Goal: Task Accomplishment & Management: Manage account settings

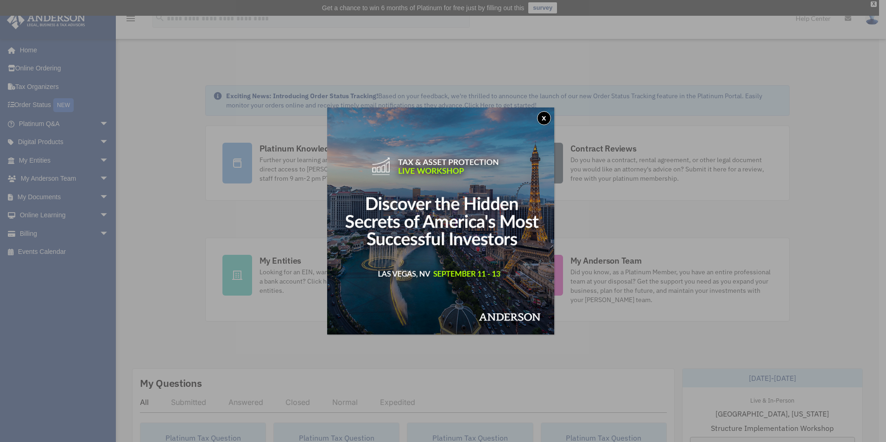
click at [547, 114] on button "x" at bounding box center [544, 118] width 14 height 14
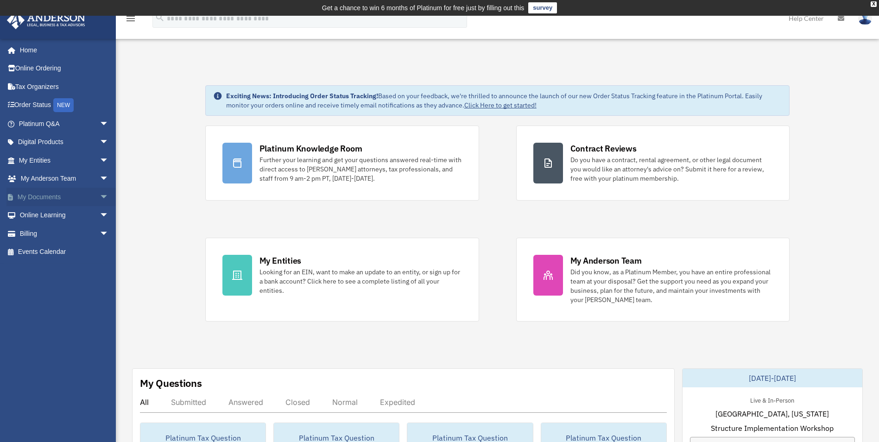
click at [82, 189] on link "My Documents arrow_drop_down" at bounding box center [64, 197] width 116 height 19
click at [100, 199] on span "arrow_drop_down" at bounding box center [109, 197] width 19 height 19
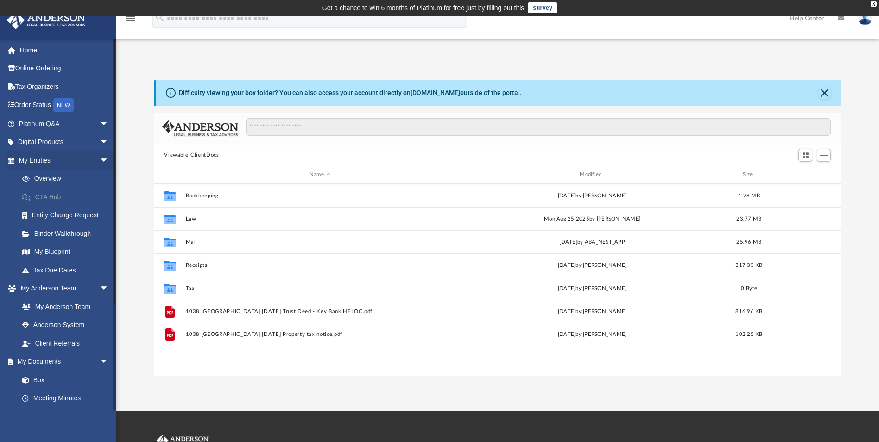
scroll to position [204, 680]
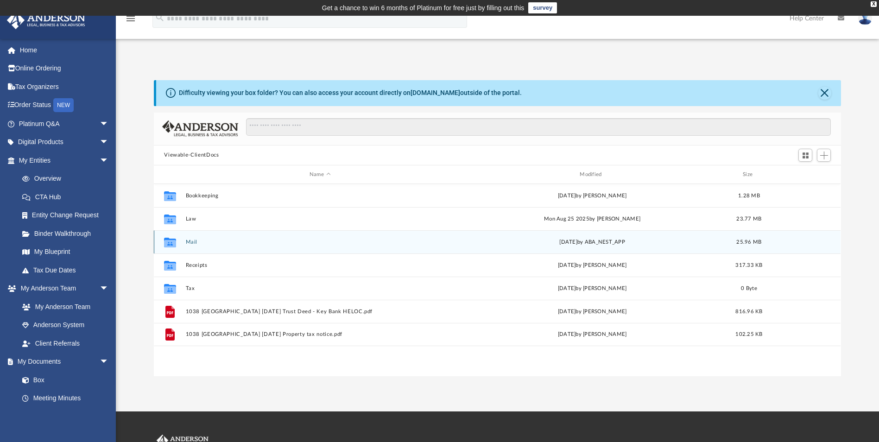
click at [194, 243] on button "Mail" at bounding box center [320, 242] width 268 height 6
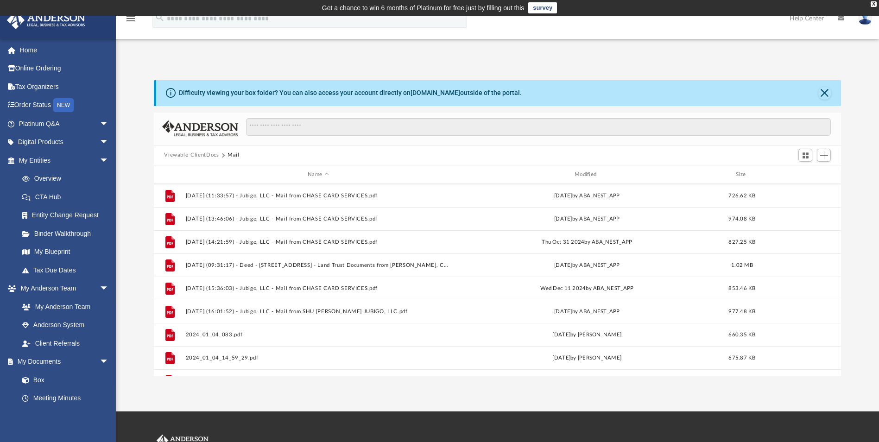
scroll to position [758, 0]
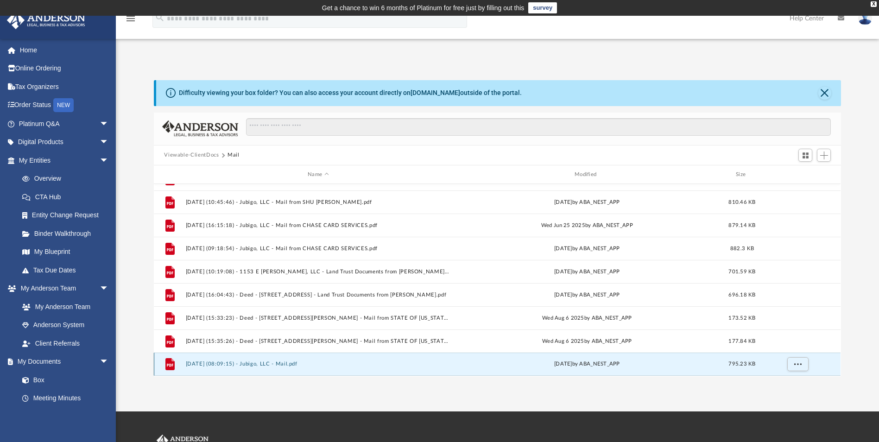
click at [246, 363] on button "[DATE] (08:09:15) - Jubigo, LLC - Mail.pdf" at bounding box center [318, 364] width 265 height 6
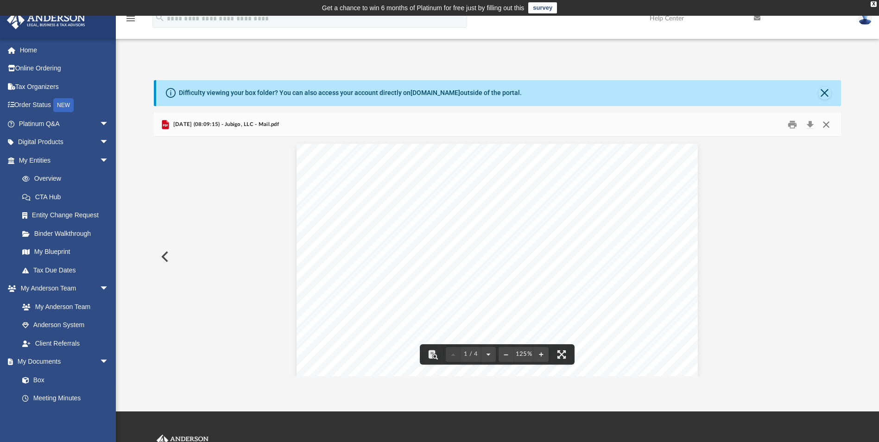
click at [830, 122] on button "Close" at bounding box center [826, 124] width 17 height 14
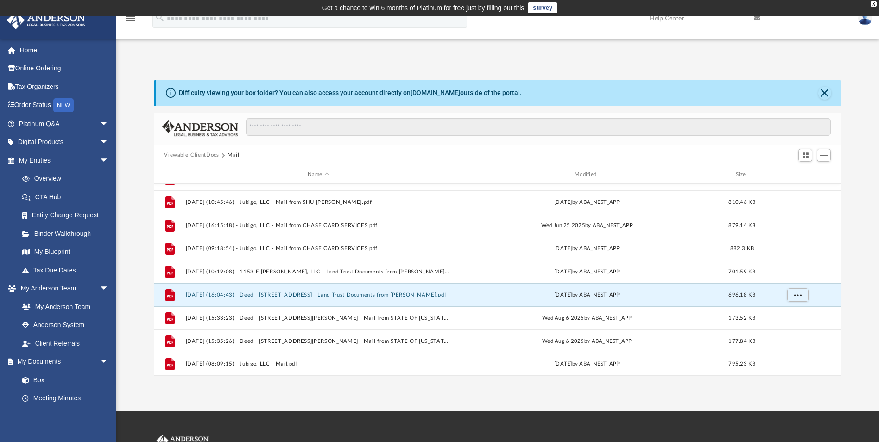
click at [295, 298] on button "[DATE] (16:04:43) - Deed - [STREET_ADDRESS] - Land Trust Documents from [PERSON…" at bounding box center [318, 295] width 265 height 6
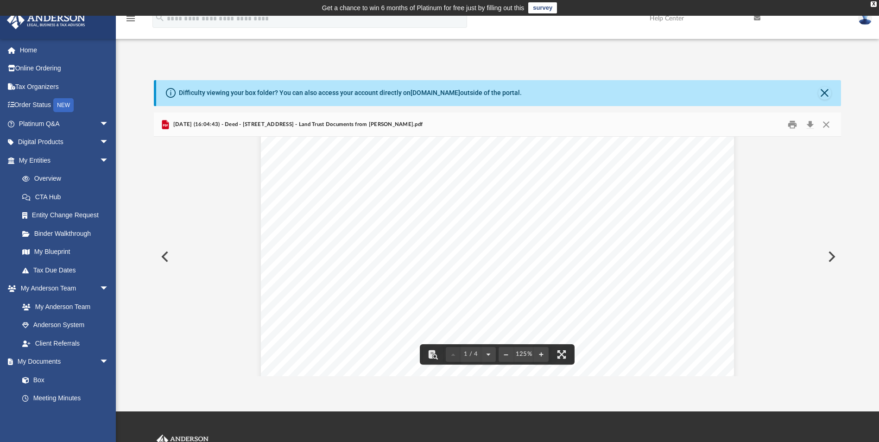
scroll to position [0, 0]
click at [825, 124] on button "Close" at bounding box center [826, 124] width 17 height 14
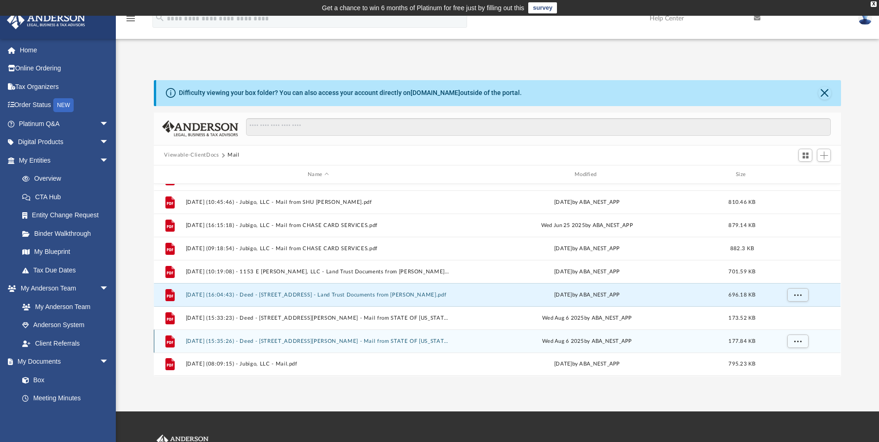
click at [303, 342] on button "[DATE] (15:35:26) - Deed - [STREET_ADDRESS][PERSON_NAME] - Mail from STATE OF […" at bounding box center [318, 341] width 265 height 6
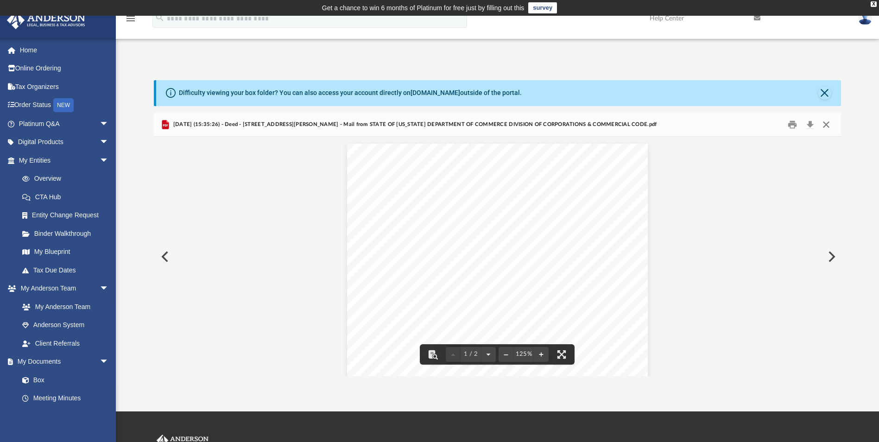
click at [826, 123] on button "Close" at bounding box center [826, 124] width 17 height 14
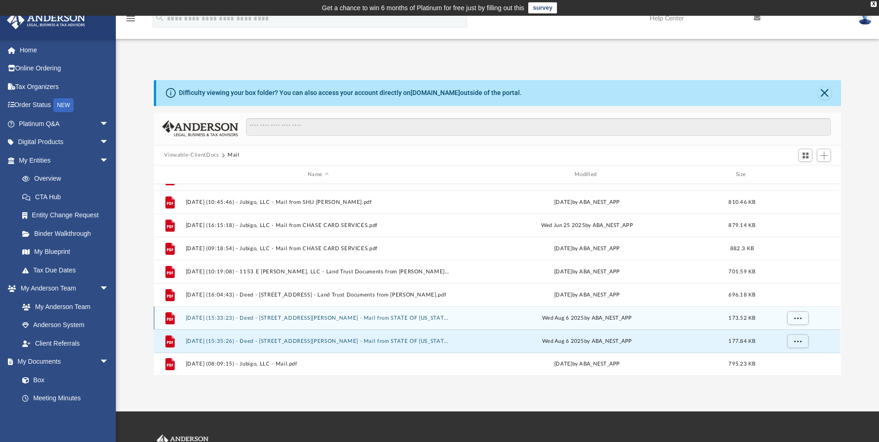
click at [348, 321] on button "[DATE] (15:33:23) - Deed - [STREET_ADDRESS][PERSON_NAME] - Mail from STATE OF […" at bounding box center [318, 318] width 265 height 6
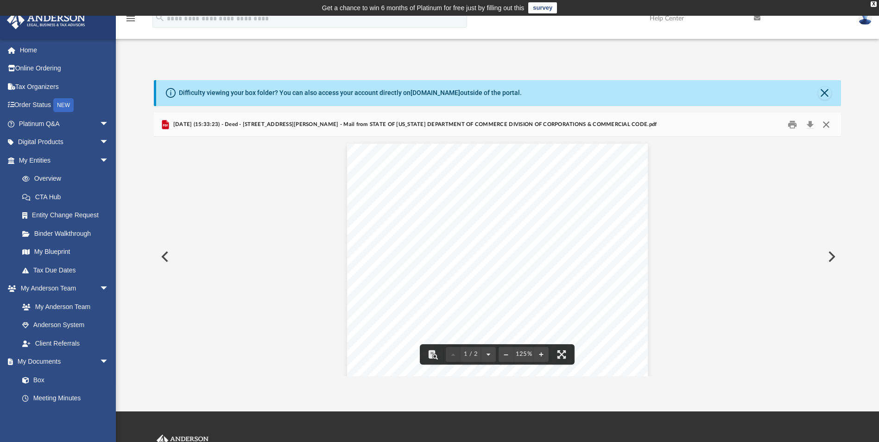
click at [827, 124] on button "Close" at bounding box center [826, 124] width 17 height 14
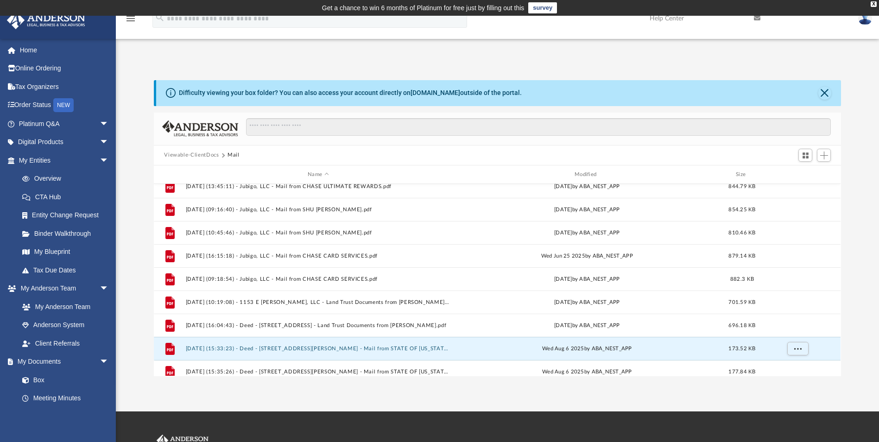
scroll to position [712, 0]
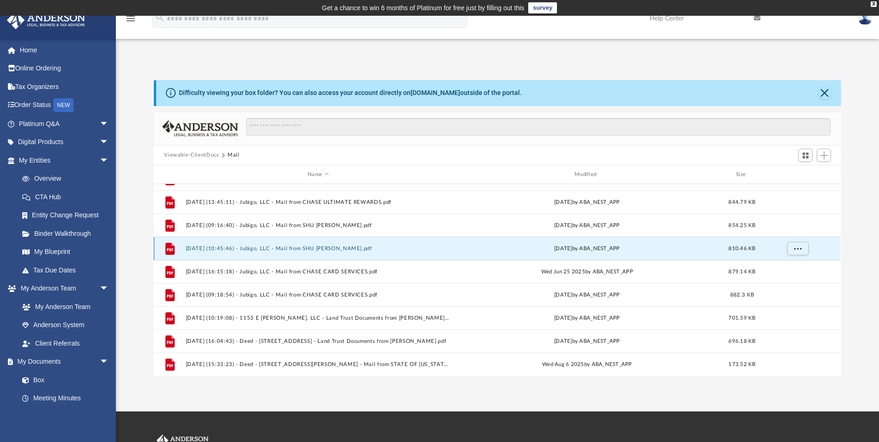
click at [316, 249] on button "[DATE] (10:45:46) - Jubigo, LLC - Mail from SHU [PERSON_NAME].pdf" at bounding box center [318, 249] width 265 height 6
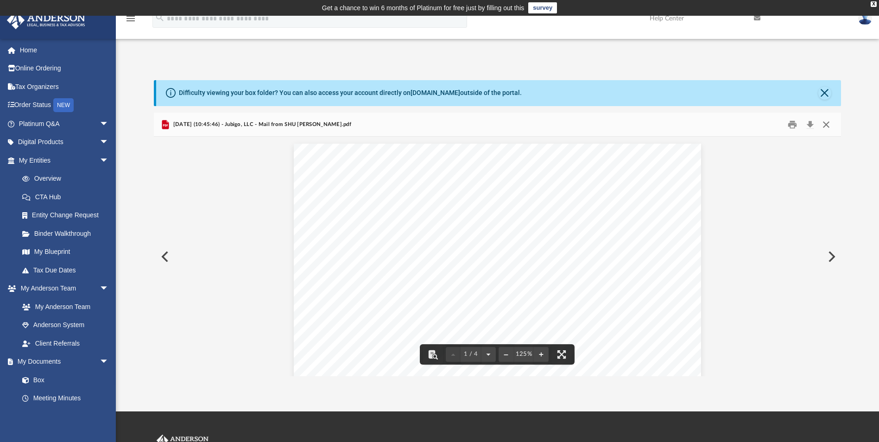
click at [825, 127] on button "Close" at bounding box center [826, 124] width 17 height 14
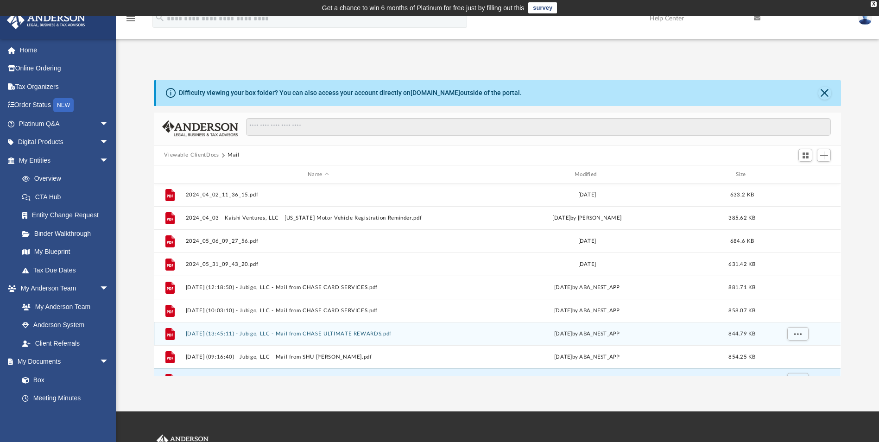
scroll to position [573, 0]
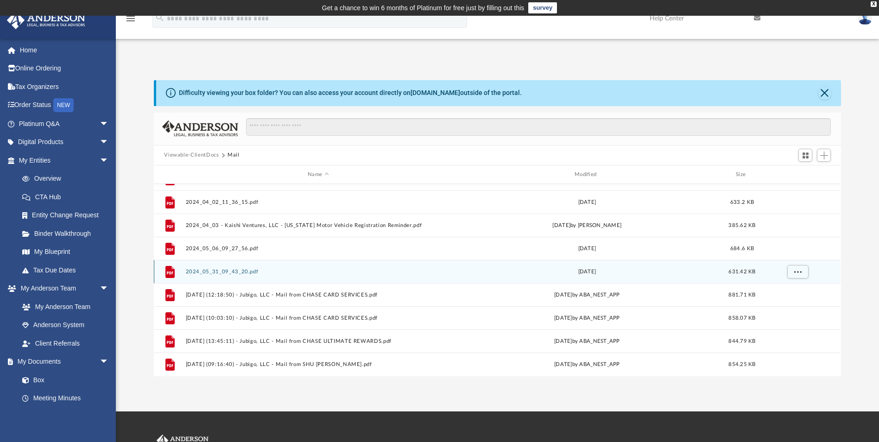
click at [236, 271] on button "2024_05_31_09_43_20.pdf" at bounding box center [318, 272] width 265 height 6
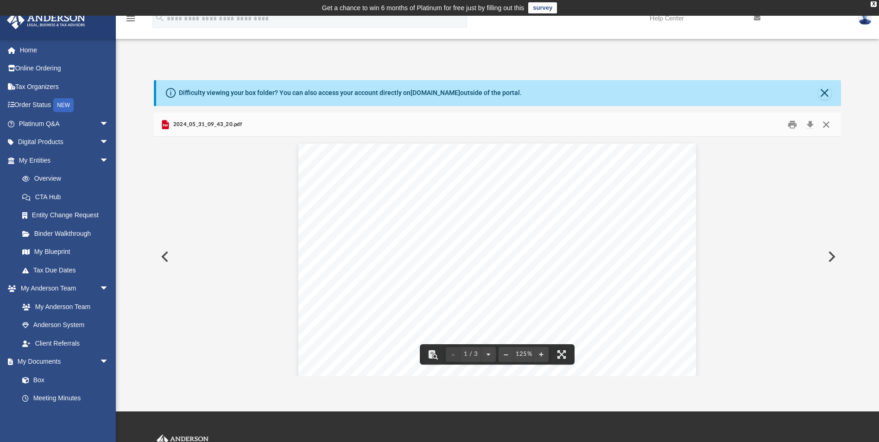
click at [827, 122] on button "Close" at bounding box center [826, 124] width 17 height 14
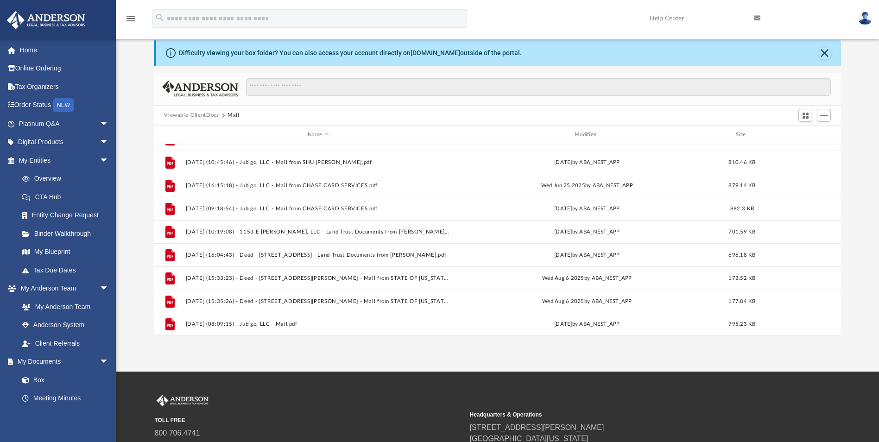
scroll to position [0, 0]
